Goal: Task Accomplishment & Management: Manage account settings

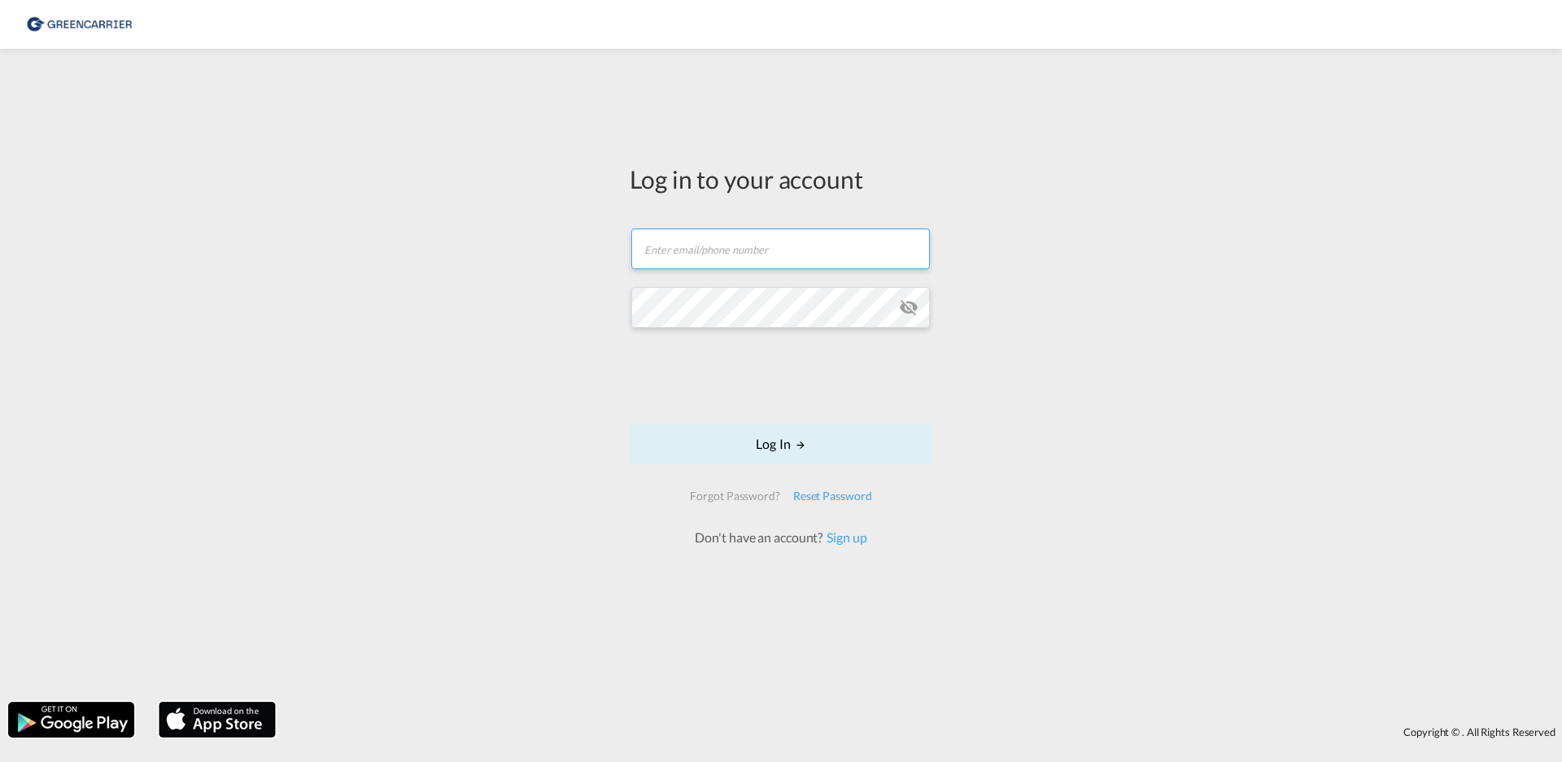
click at [702, 242] on input "text" at bounding box center [780, 249] width 299 height 41
type input "[PERSON_NAME][EMAIL_ADDRESS][DOMAIN_NAME]"
click at [788, 431] on button "Log In" at bounding box center [781, 444] width 303 height 41
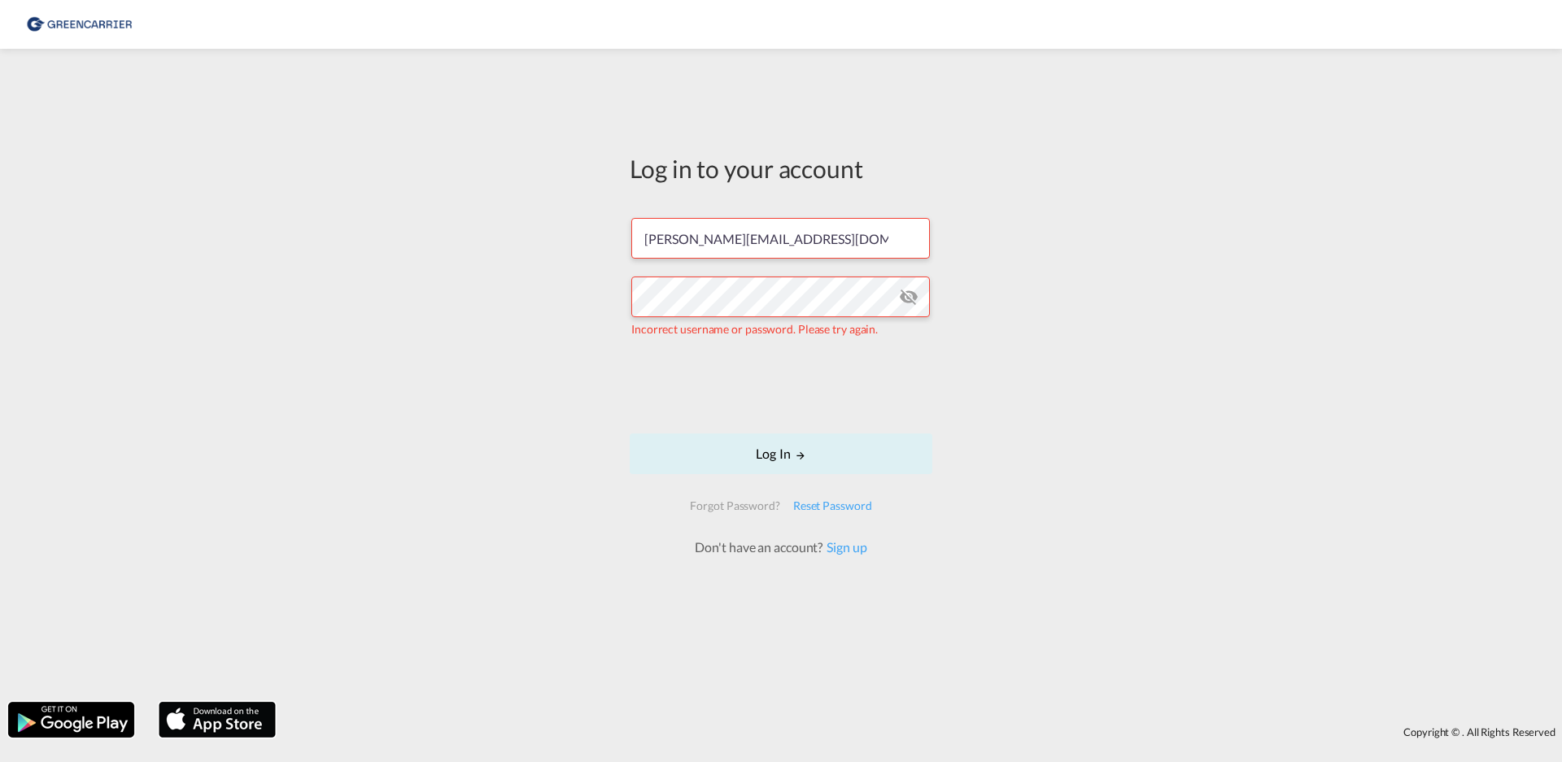
click at [909, 289] on md-icon "icon-eye-off" at bounding box center [909, 297] width 20 height 20
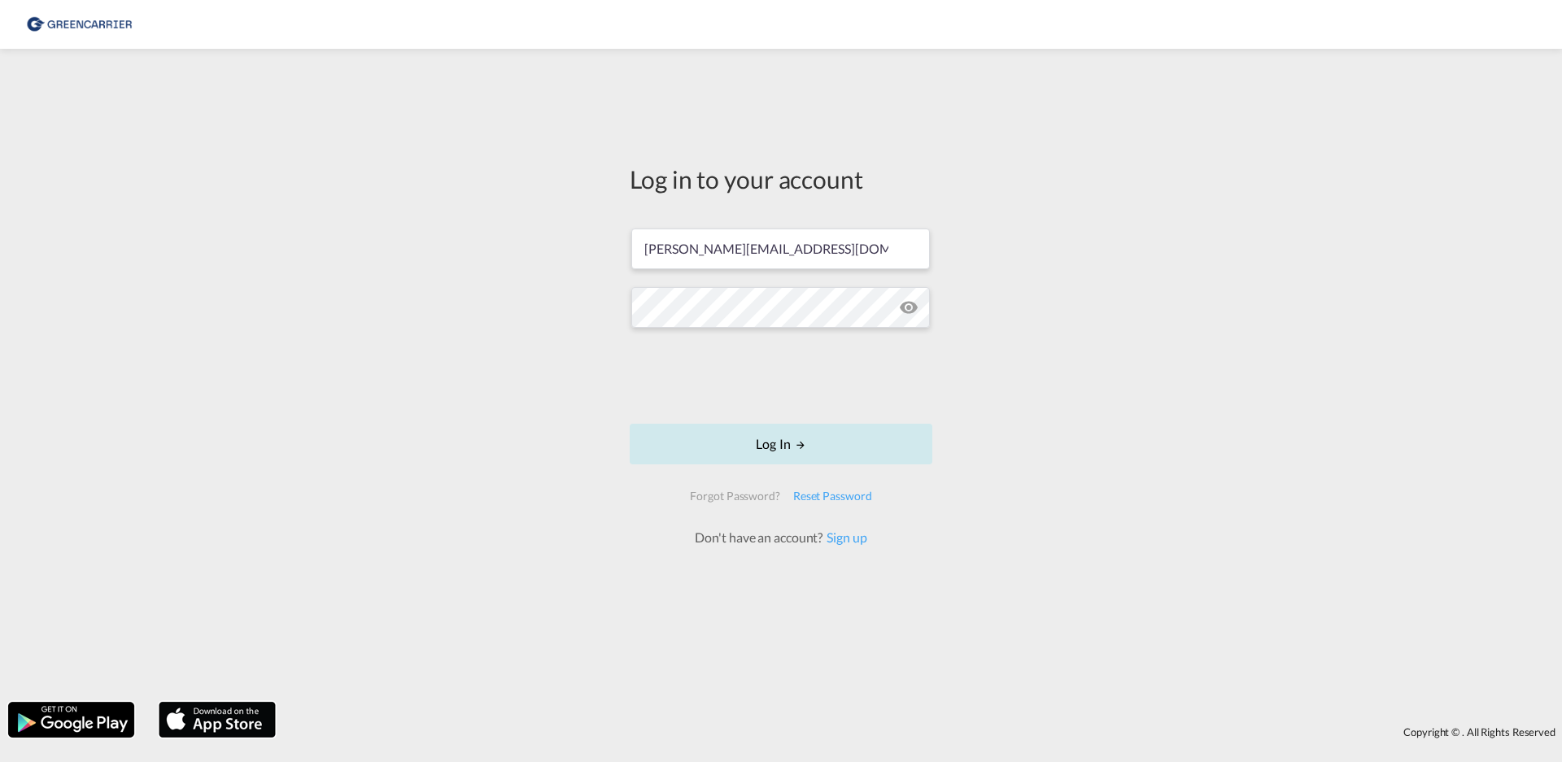
click at [810, 441] on button "Log In" at bounding box center [781, 444] width 303 height 41
click at [775, 445] on button "Log In" at bounding box center [781, 444] width 303 height 41
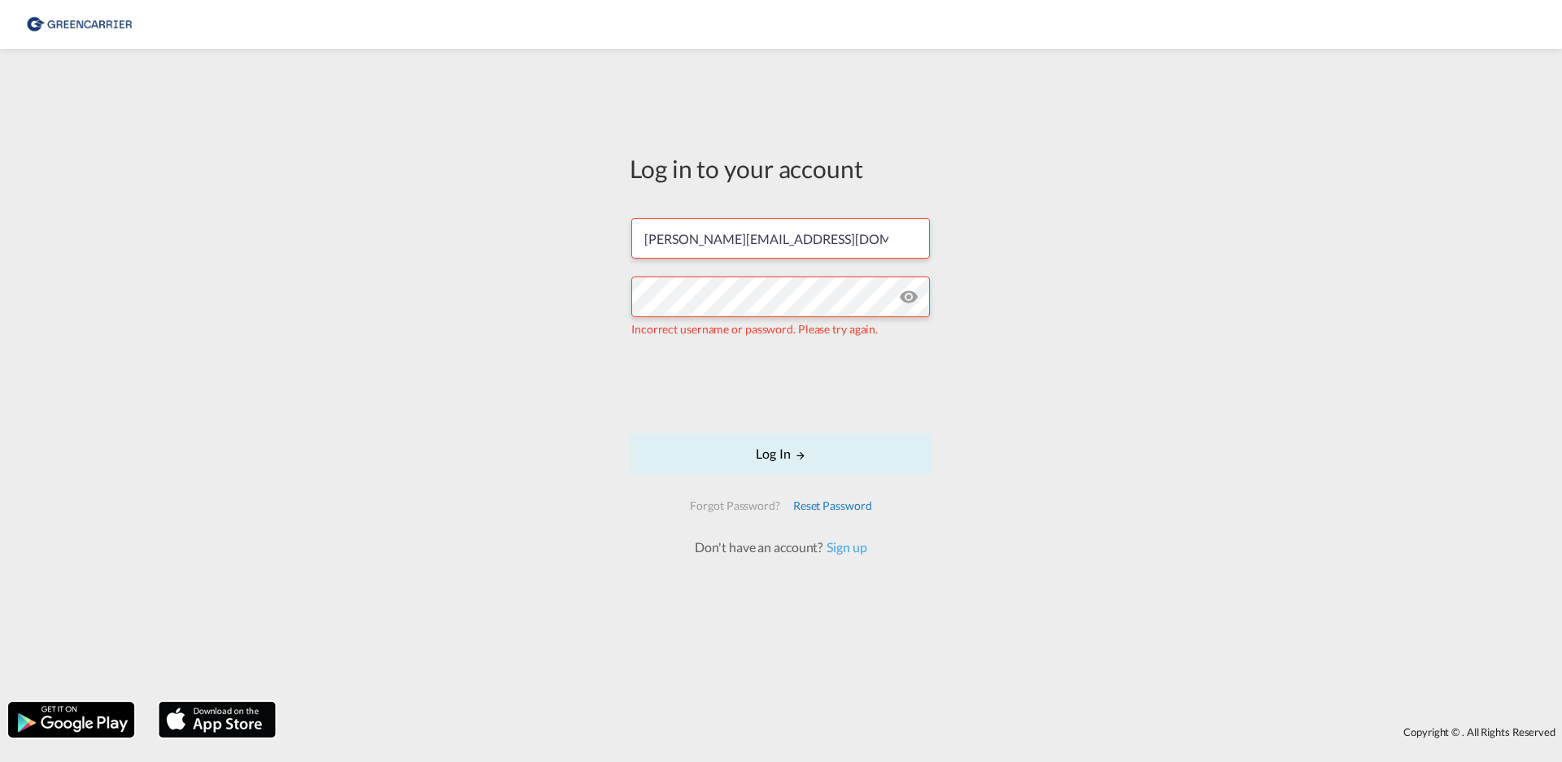
click at [811, 503] on div "Reset Password" at bounding box center [833, 505] width 92 height 29
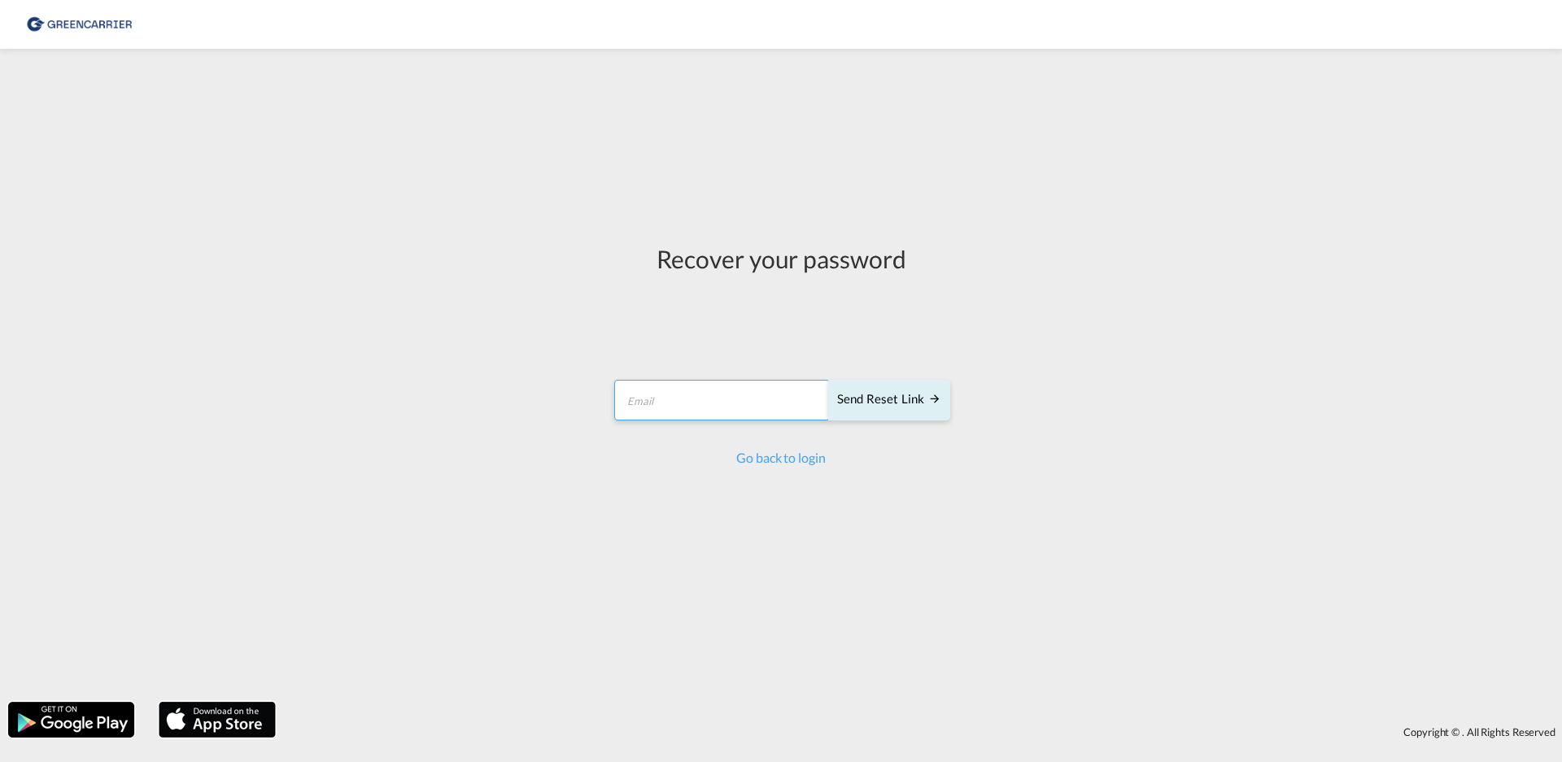
click at [702, 390] on input "email" at bounding box center [722, 400] width 216 height 41
type input "[PERSON_NAME][EMAIL_ADDRESS][DOMAIN_NAME]"
click at [871, 397] on div "Send reset link" at bounding box center [889, 400] width 104 height 19
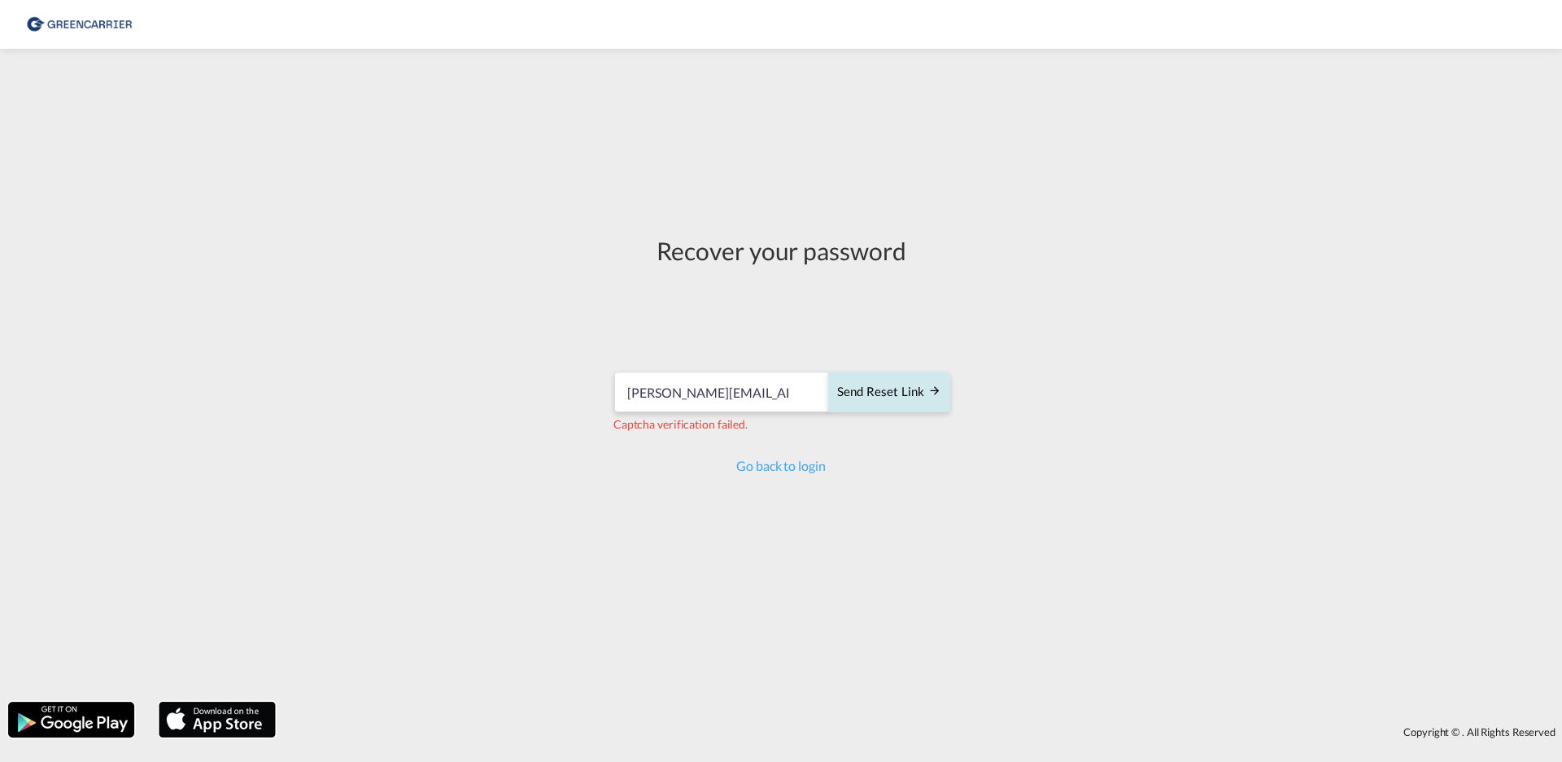
click at [875, 392] on div "Send reset link" at bounding box center [889, 392] width 104 height 19
click at [878, 394] on div "Send reset link" at bounding box center [889, 392] width 104 height 19
click at [864, 394] on div "Send reset link" at bounding box center [889, 392] width 104 height 19
